Goal: Check status: Check status

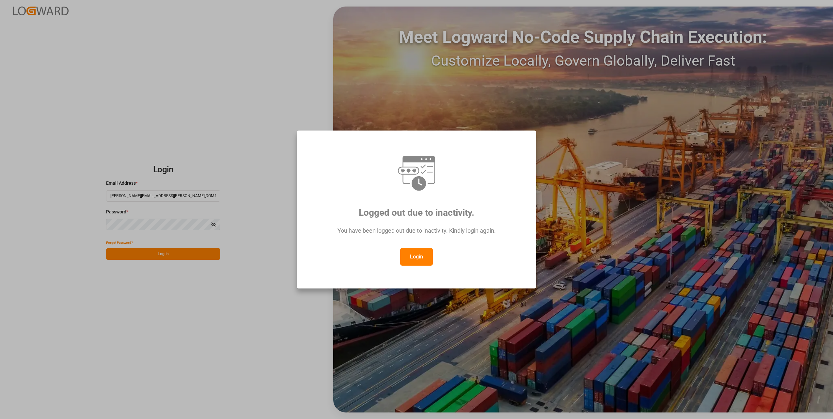
click at [422, 257] on button "Login" at bounding box center [416, 257] width 33 height 18
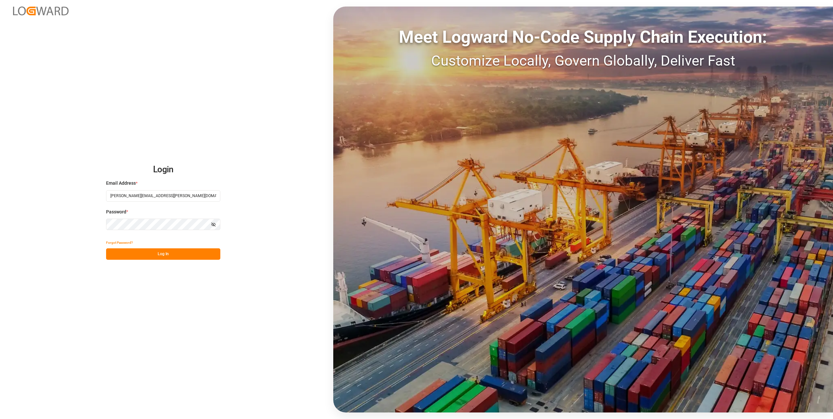
click at [160, 255] on button "Log In" at bounding box center [163, 253] width 114 height 11
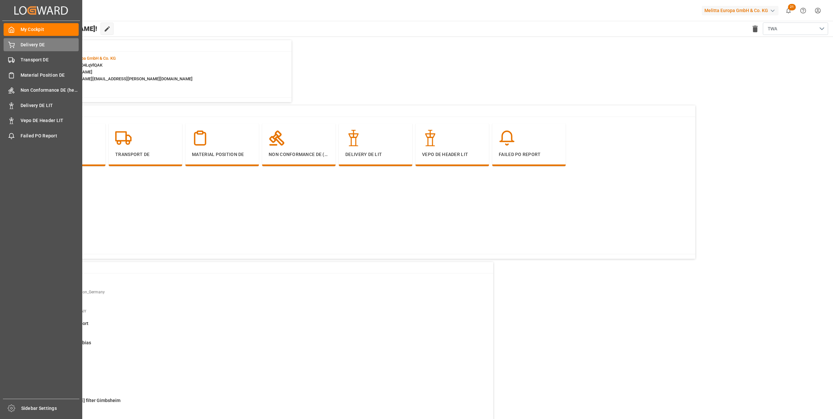
click at [35, 45] on span "Delivery DE" at bounding box center [50, 44] width 58 height 7
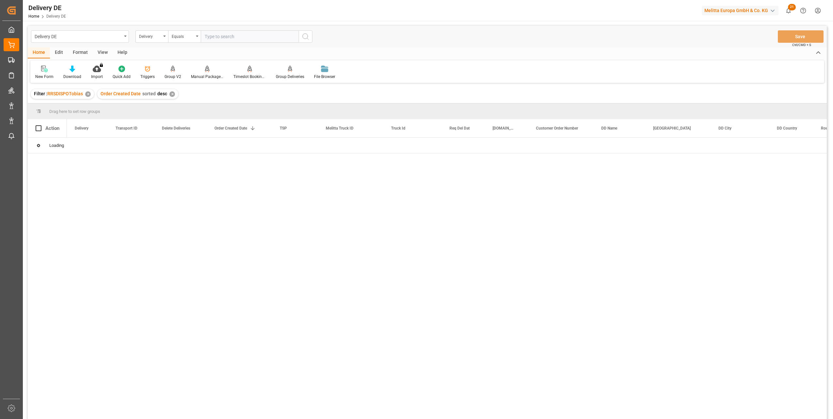
click at [222, 36] on input "text" at bounding box center [250, 36] width 98 height 12
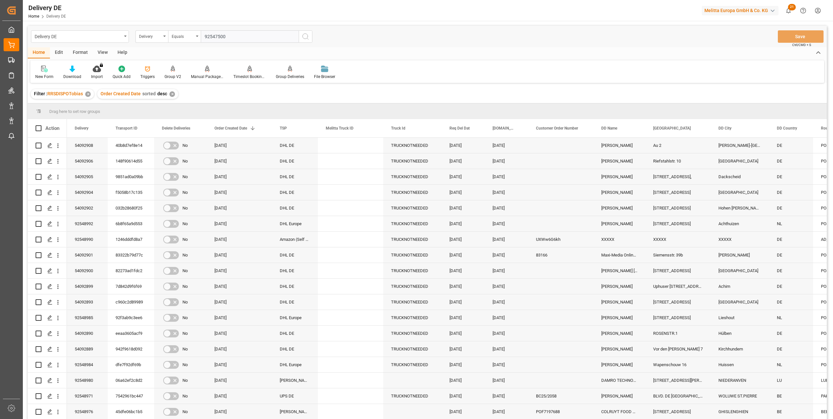
type input "92547500"
click at [309, 40] on icon "search button" at bounding box center [306, 37] width 8 height 8
